Goal: Check status: Check status

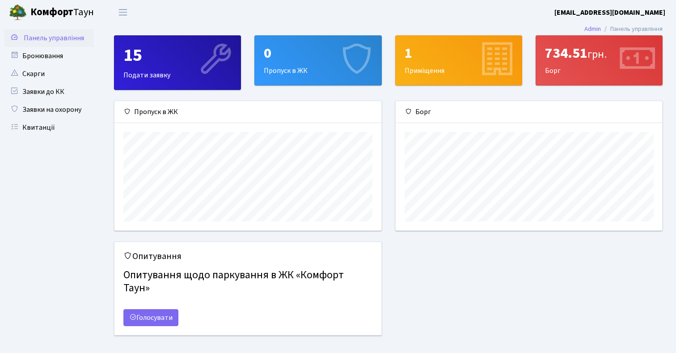
scroll to position [129, 266]
click at [56, 126] on link "Квитанції" at bounding box center [48, 127] width 89 height 18
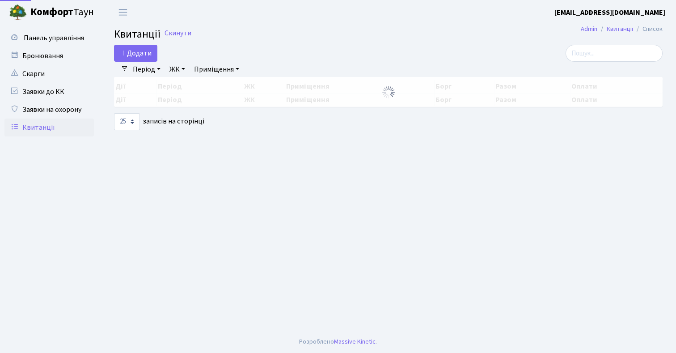
select select "25"
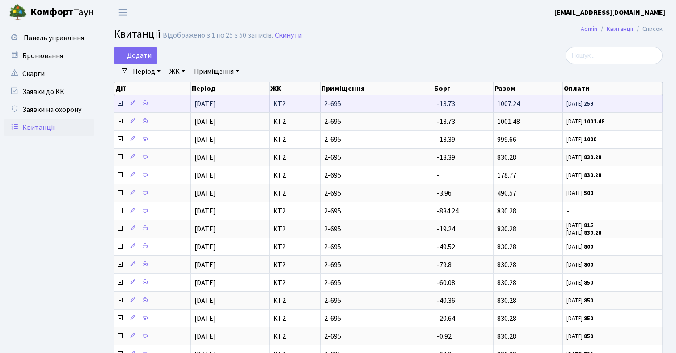
click at [120, 103] on icon at bounding box center [119, 103] width 7 height 7
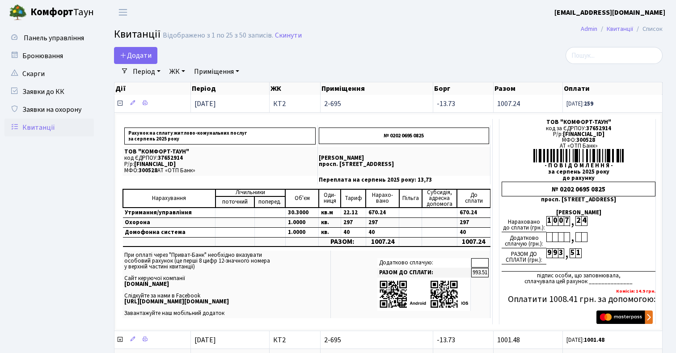
click at [120, 103] on icon at bounding box center [119, 103] width 7 height 7
